Goal: Navigation & Orientation: Find specific page/section

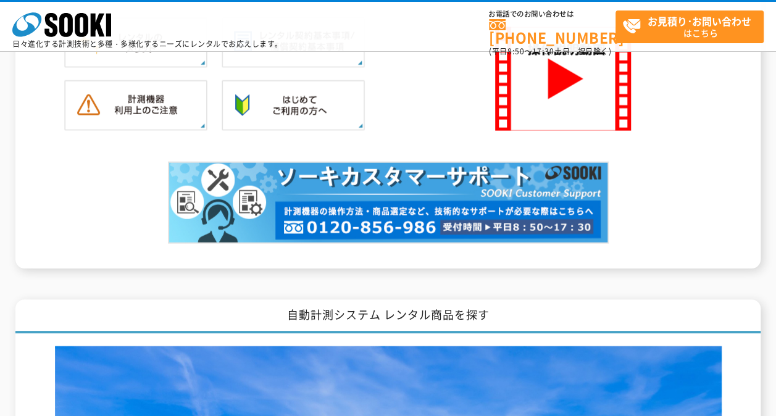
scroll to position [988, 0]
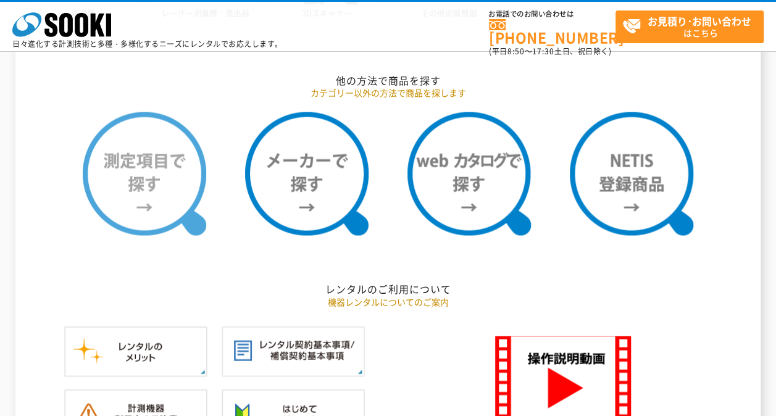
click at [144, 193] on img at bounding box center [145, 174] width 124 height 124
